Goal: Task Accomplishment & Management: Use online tool/utility

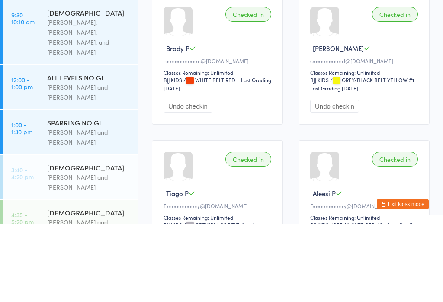
type input "[PERSON_NAME]"
click at [231, 29] on div "K••••••••••y@[DOMAIN_NAME]" at bounding box center [227, 30] width 102 height 7
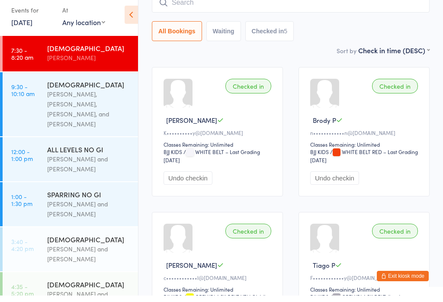
click at [95, 103] on div "[PERSON_NAME], [PERSON_NAME], [PERSON_NAME], and [PERSON_NAME]" at bounding box center [89, 116] width 84 height 40
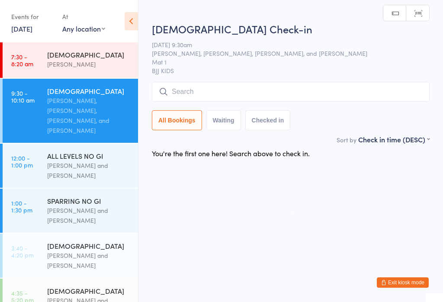
click at [238, 96] on input "search" at bounding box center [291, 92] width 278 height 20
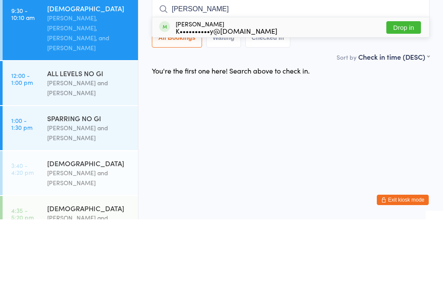
type input "[PERSON_NAME]"
click at [244, 110] on div "K••••••••••y@[DOMAIN_NAME]" at bounding box center [227, 113] width 102 height 7
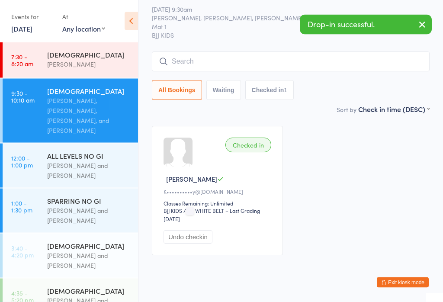
scroll to position [27, 0]
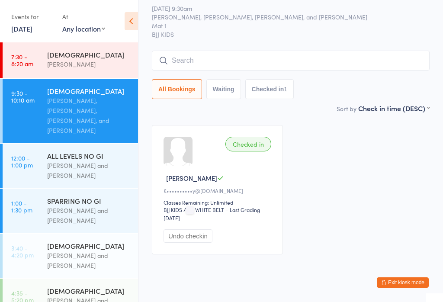
click at [282, 62] on input "search" at bounding box center [291, 61] width 278 height 20
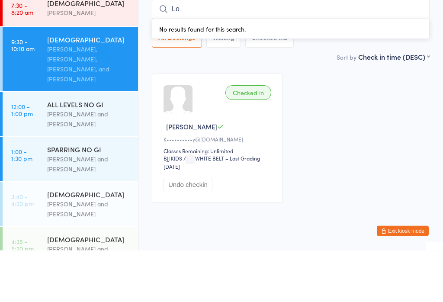
type input "L"
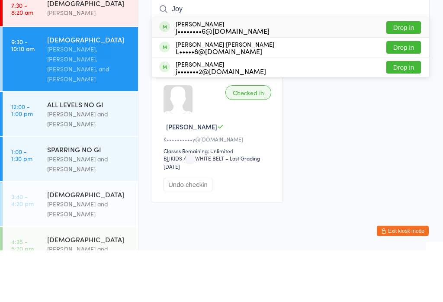
type input "Joy"
click at [405, 93] on button "Drop in" at bounding box center [403, 99] width 35 height 13
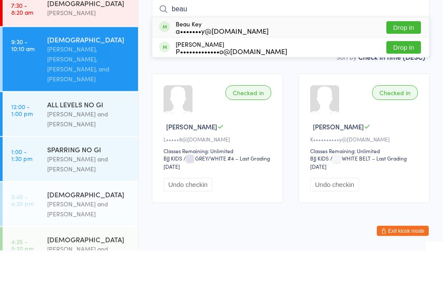
type input "beau"
click at [398, 73] on button "Drop in" at bounding box center [403, 79] width 35 height 13
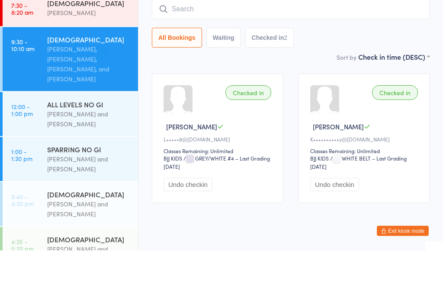
scroll to position [37, 0]
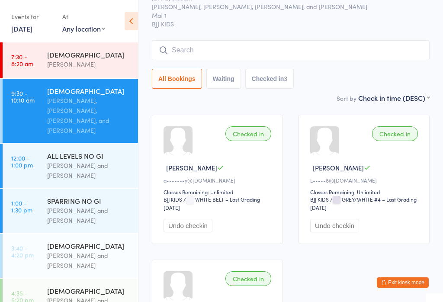
click at [206, 57] on input "search" at bounding box center [291, 50] width 278 height 20
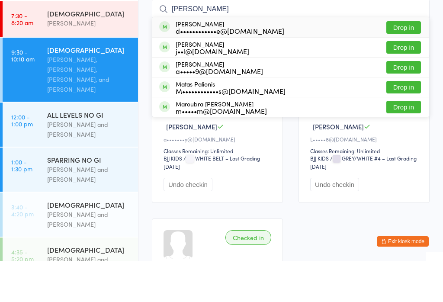
scroll to position [78, 0]
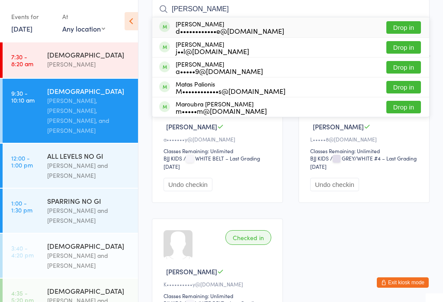
type input "[PERSON_NAME]"
click at [199, 29] on div "d••••••••••••e@[DOMAIN_NAME]" at bounding box center [230, 30] width 109 height 7
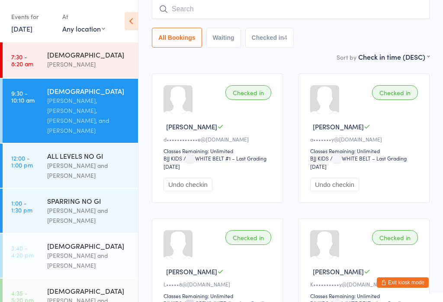
click at [257, 19] on input "search" at bounding box center [291, 9] width 278 height 20
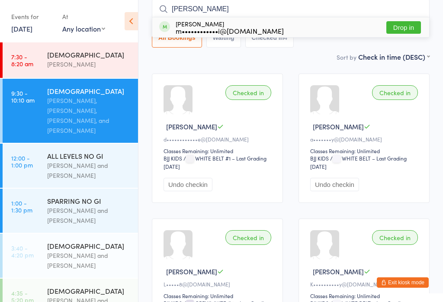
type input "[PERSON_NAME]"
click at [408, 23] on button "Drop in" at bounding box center [403, 27] width 35 height 13
